Goal: Task Accomplishment & Management: Use online tool/utility

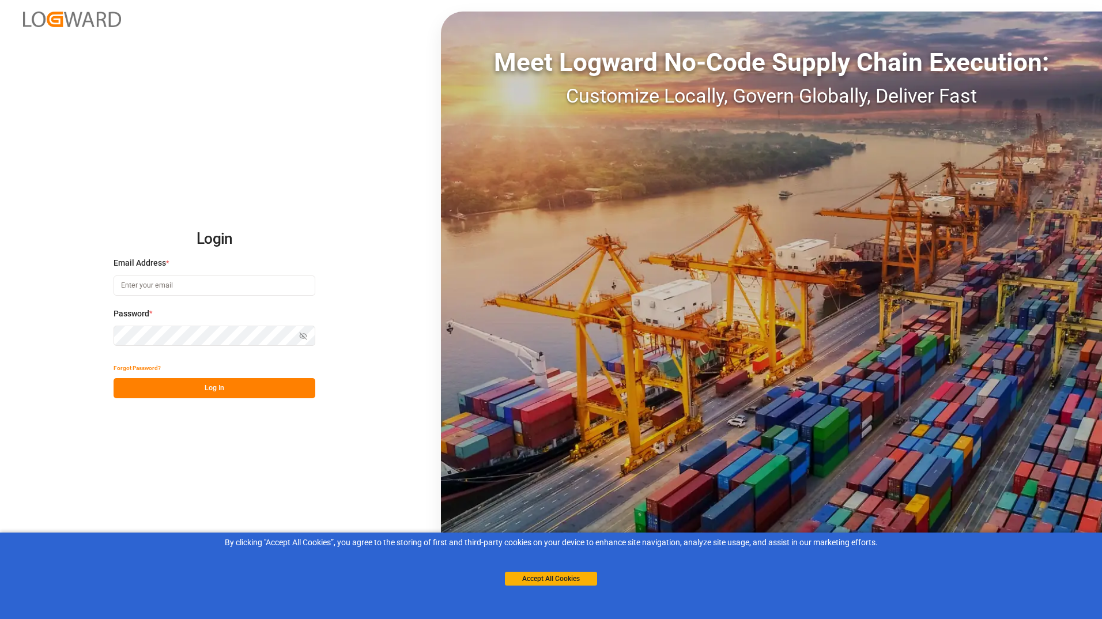
type input "[EMAIL_ADDRESS][DOMAIN_NAME]"
click at [182, 388] on button "Log In" at bounding box center [215, 388] width 202 height 20
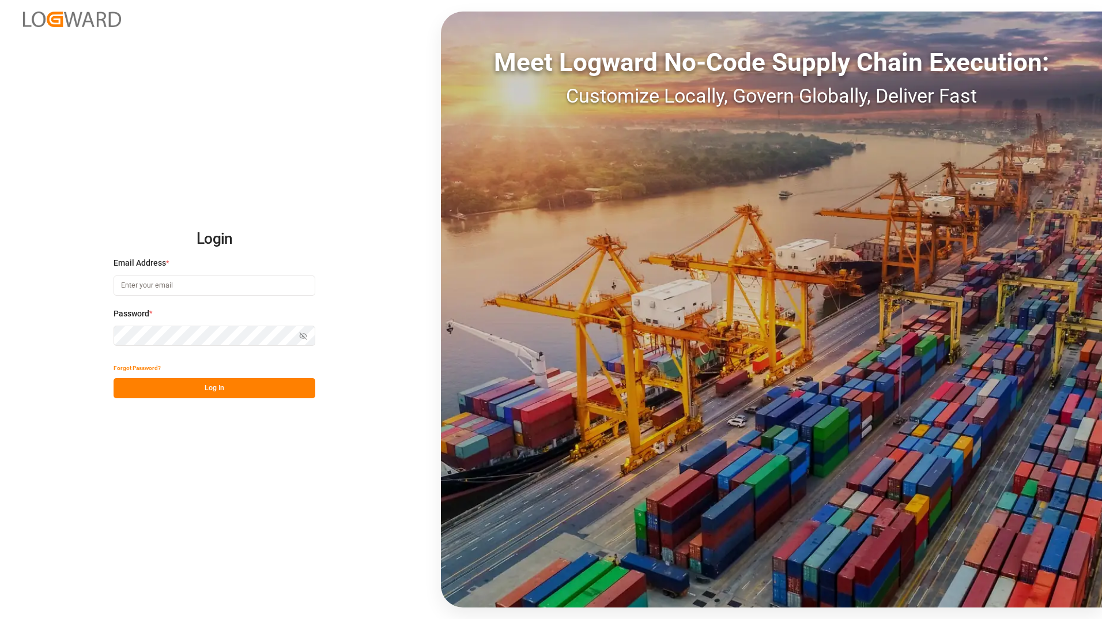
type input "[EMAIL_ADDRESS][DOMAIN_NAME]"
click at [191, 385] on button "Log In" at bounding box center [215, 388] width 202 height 20
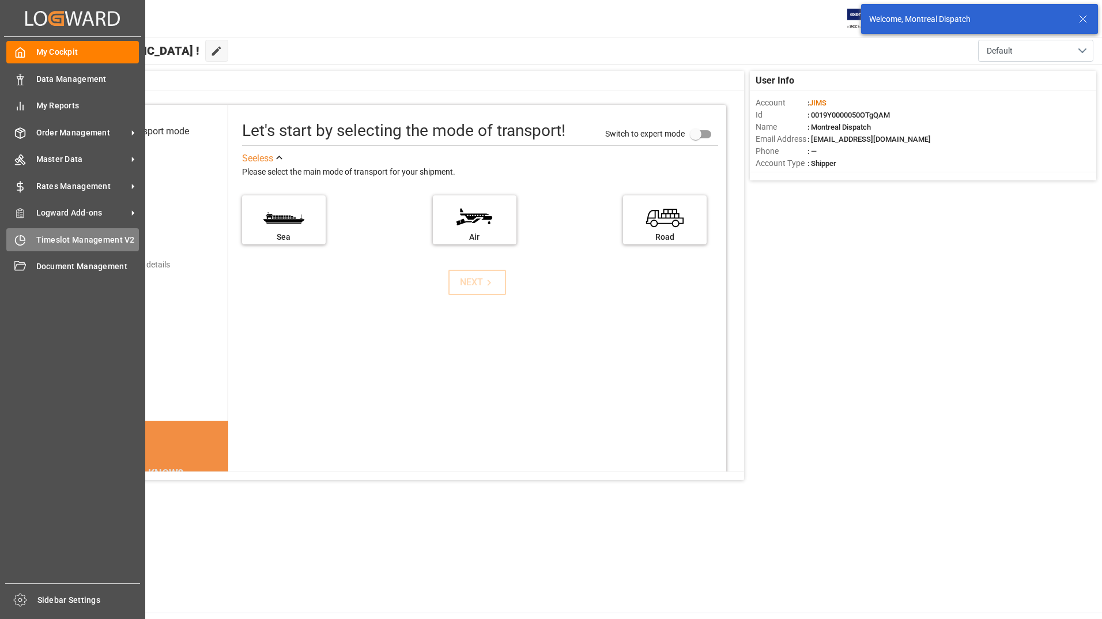
click at [50, 235] on span "Timeslot Management V2" at bounding box center [87, 240] width 103 height 12
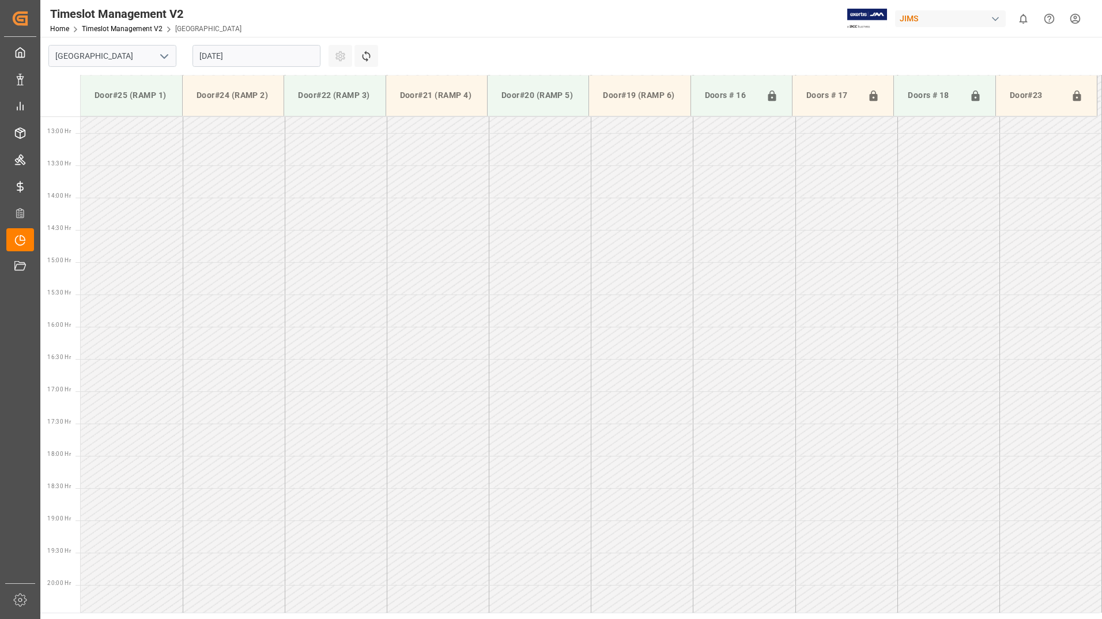
scroll to position [832, 0]
click at [251, 54] on input "19.08.2025" at bounding box center [256, 56] width 128 height 22
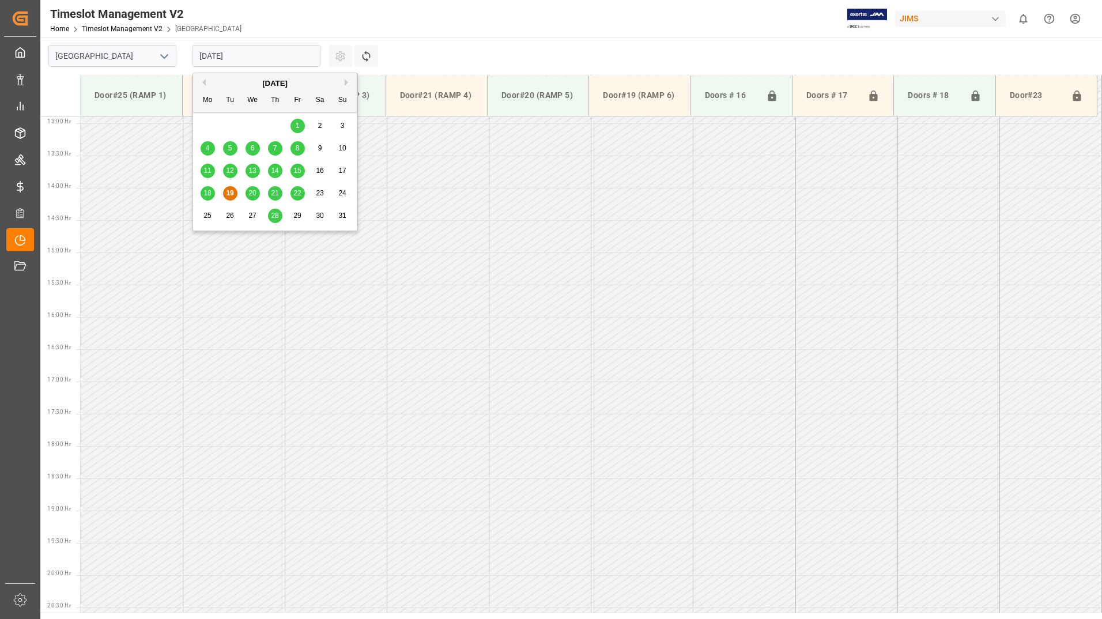
click at [254, 191] on span "20" at bounding box center [251, 193] width 7 height 8
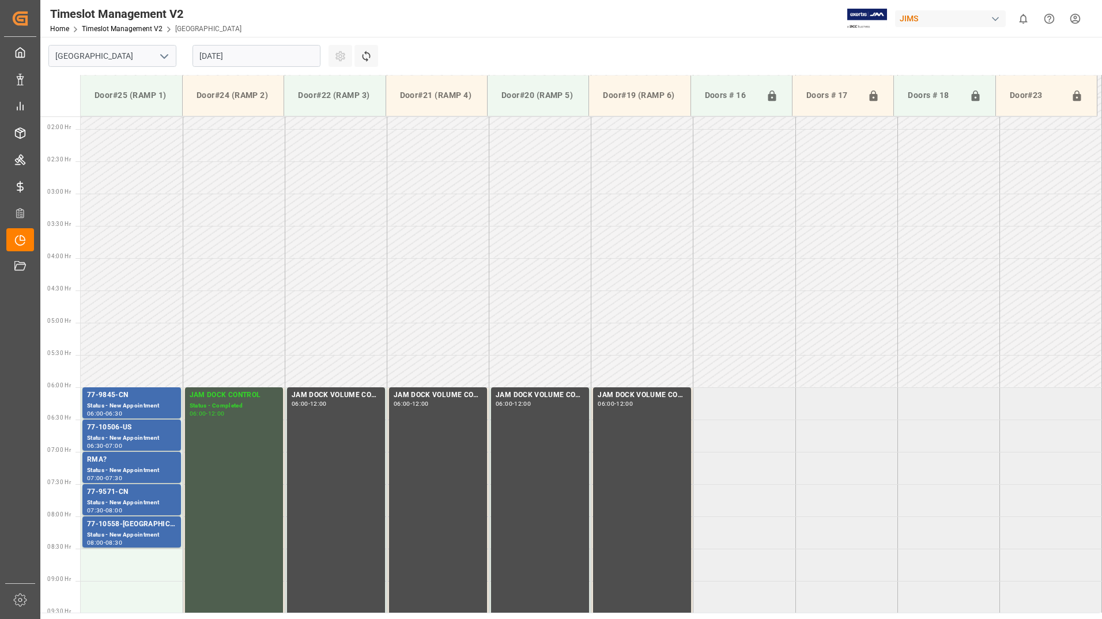
scroll to position [288, 0]
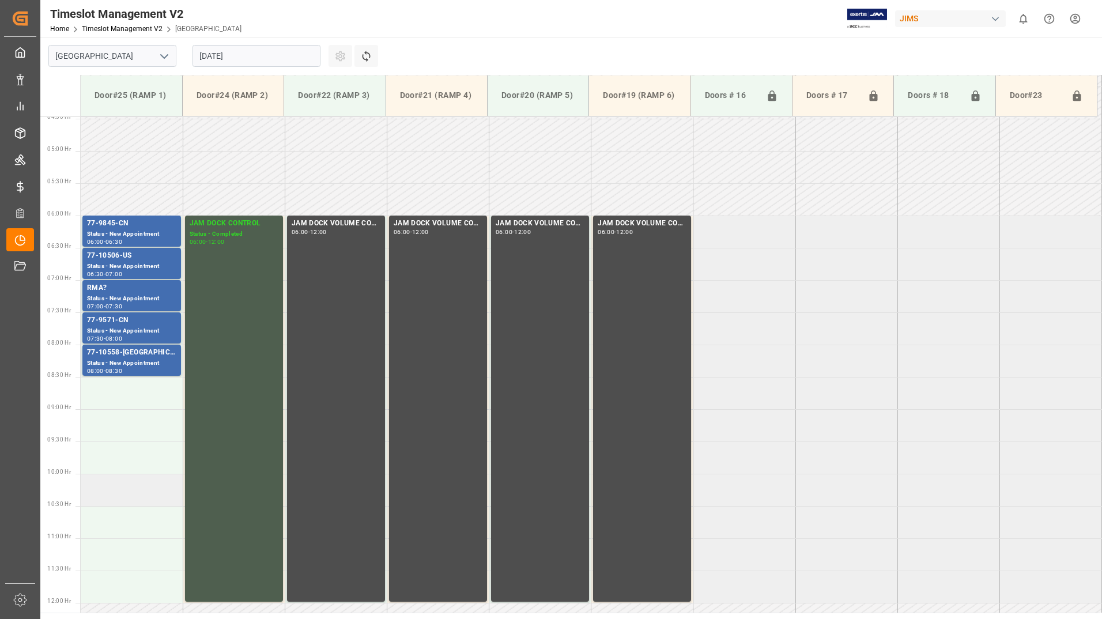
click at [115, 488] on td at bounding box center [132, 490] width 102 height 32
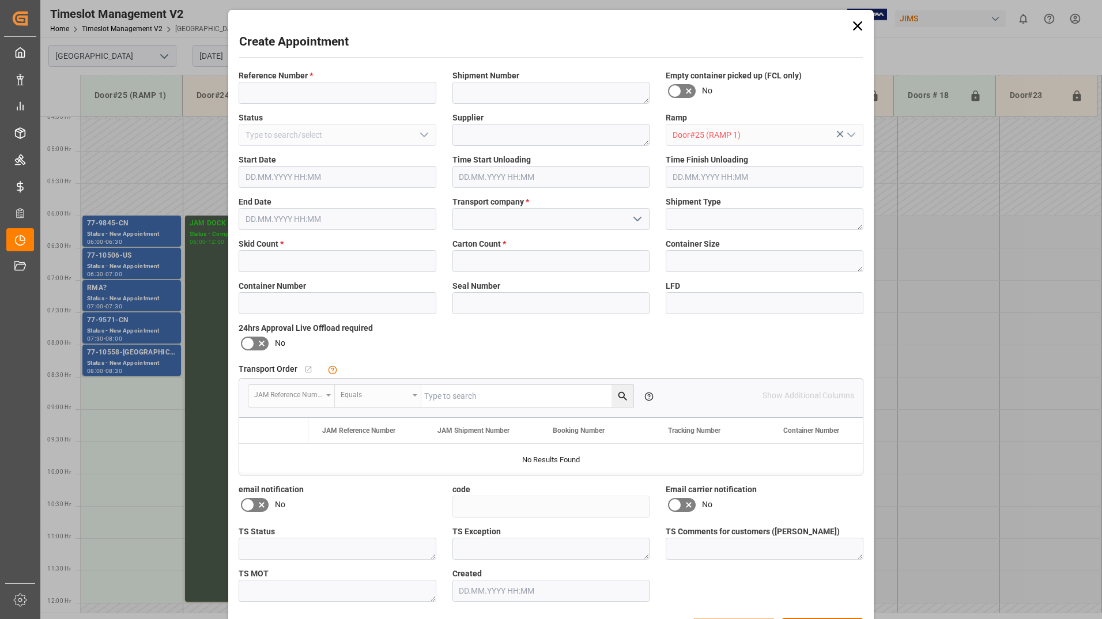
type input "20.08.2025 10:00"
type input "20.08.2025 10:30"
click at [298, 95] on input at bounding box center [338, 93] width 198 height 22
type input "733667"
click at [640, 215] on icon "open menu" at bounding box center [637, 219] width 14 height 14
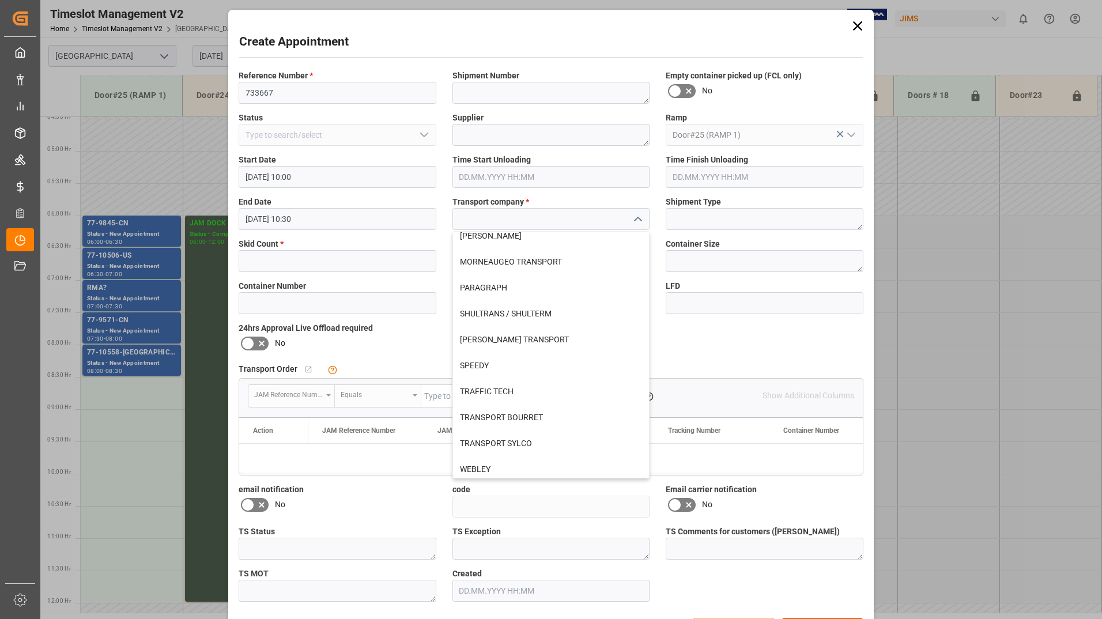
scroll to position [428, 0]
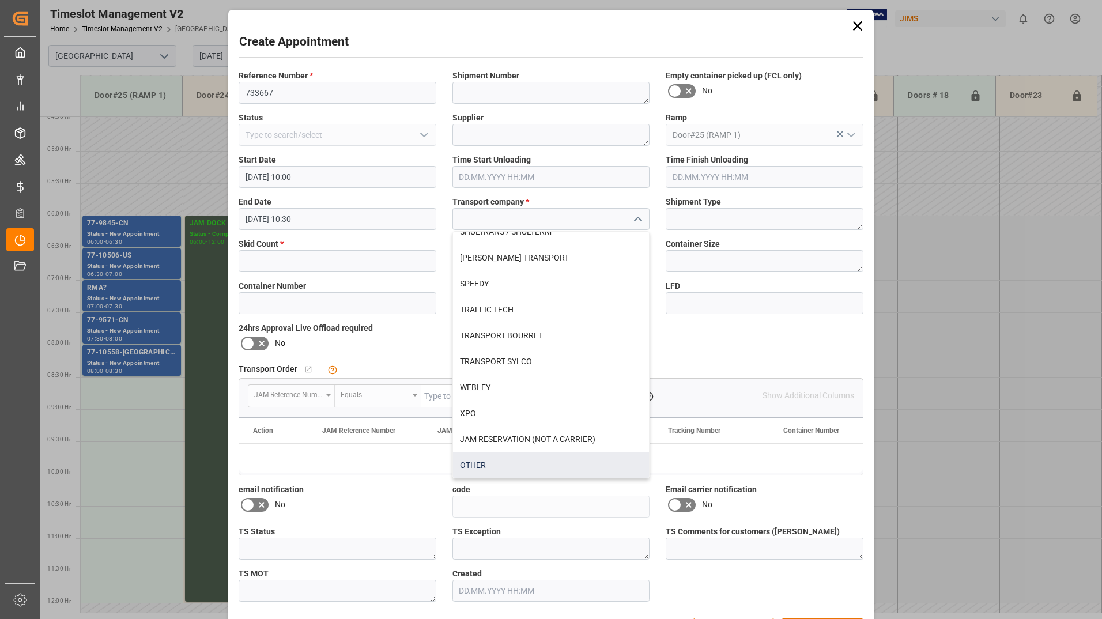
click at [499, 463] on div "OTHER" at bounding box center [551, 465] width 196 height 26
type input "OTHER"
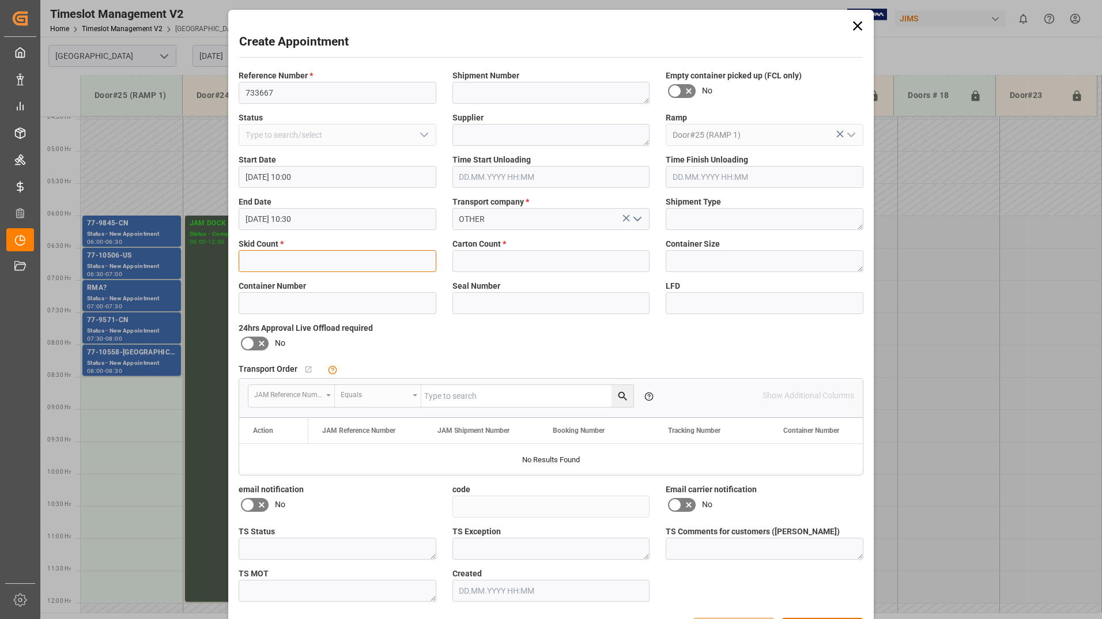
click at [333, 267] on input "text" at bounding box center [338, 261] width 198 height 22
type input "1"
click at [471, 265] on input "text" at bounding box center [551, 261] width 198 height 22
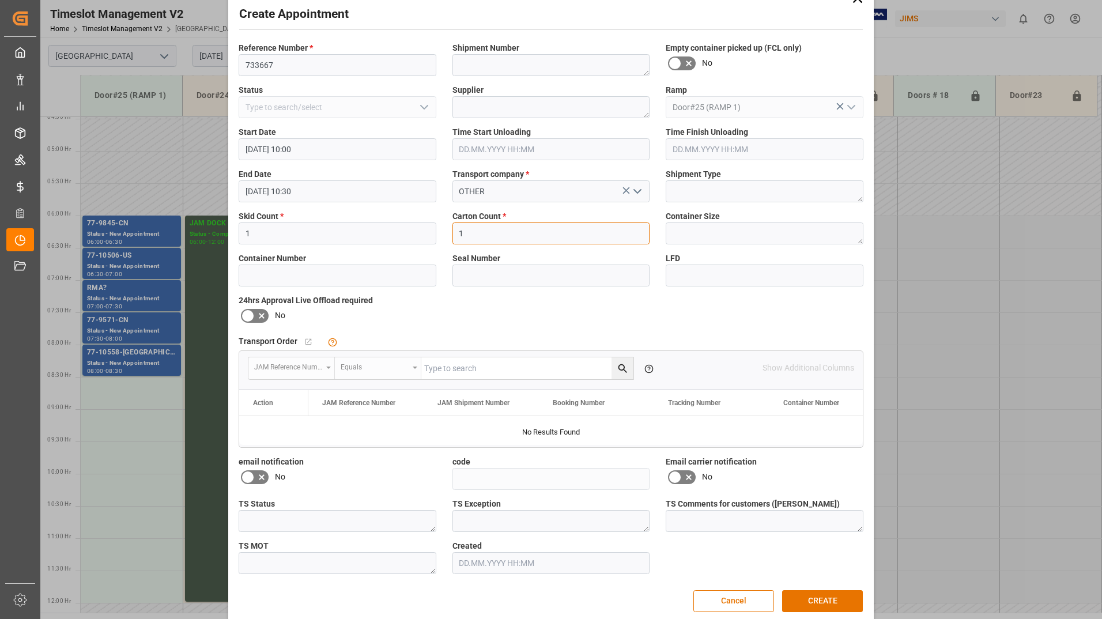
scroll to position [41, 0]
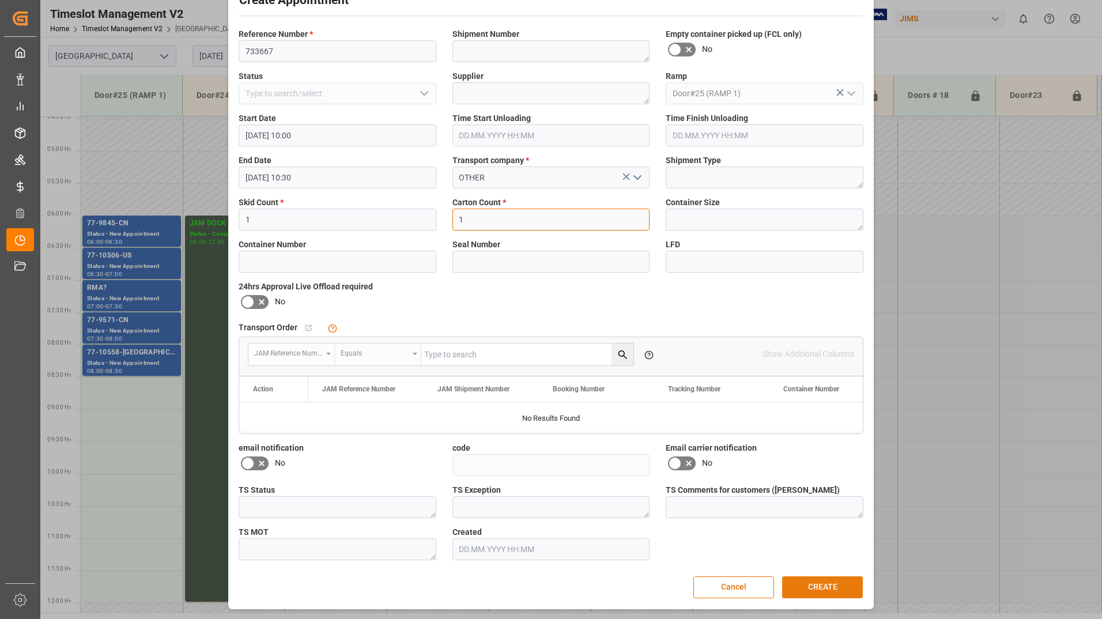
type input "1"
click at [800, 585] on button "CREATE" at bounding box center [822, 587] width 81 height 22
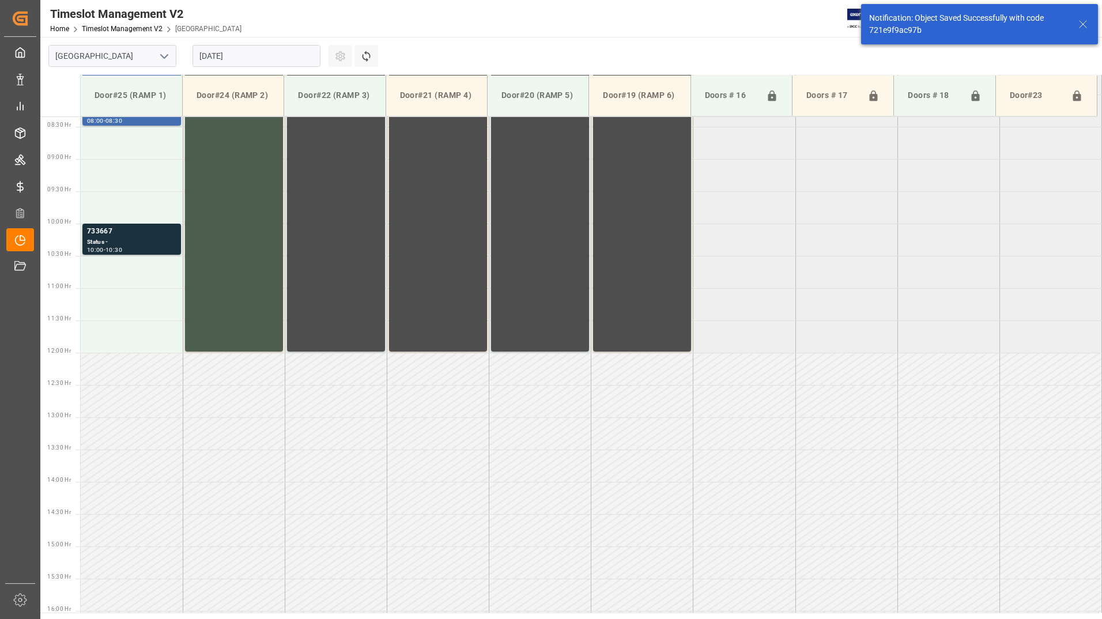
scroll to position [574, 0]
